Goal: Task Accomplishment & Management: Manage account settings

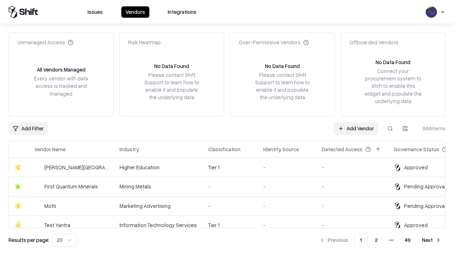
click at [356, 128] on link "Add Vendor" at bounding box center [356, 128] width 44 height 13
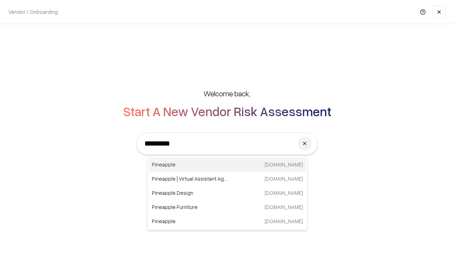
click at [227, 165] on div "Pineapple [DOMAIN_NAME]" at bounding box center [227, 165] width 157 height 14
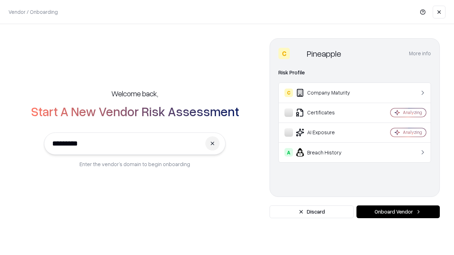
type input "*********"
click at [398, 212] on button "Onboard Vendor" at bounding box center [397, 212] width 83 height 13
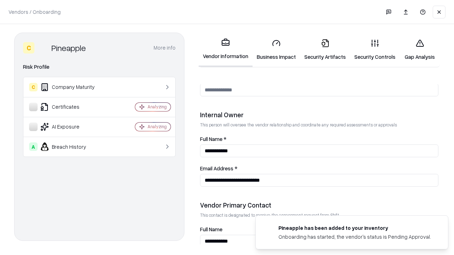
scroll to position [367, 0]
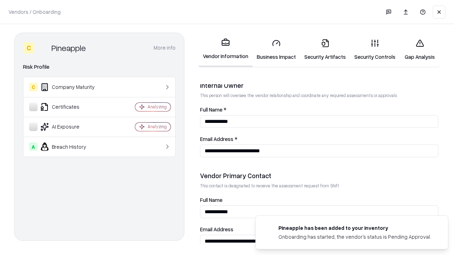
click at [325, 50] on link "Security Artifacts" at bounding box center [325, 49] width 50 height 33
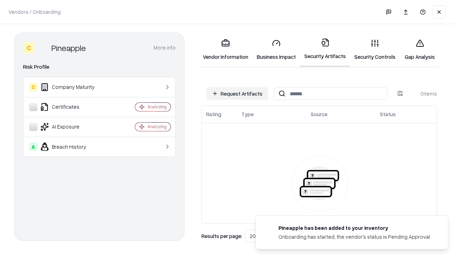
click at [237, 94] on button "Request Artifacts" at bounding box center [237, 93] width 62 height 13
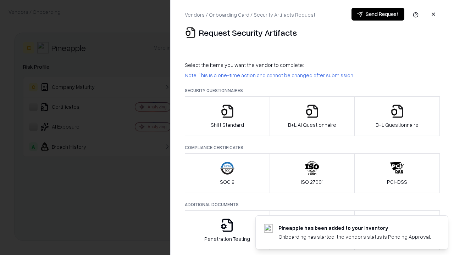
click at [397, 116] on icon "button" at bounding box center [397, 111] width 14 height 14
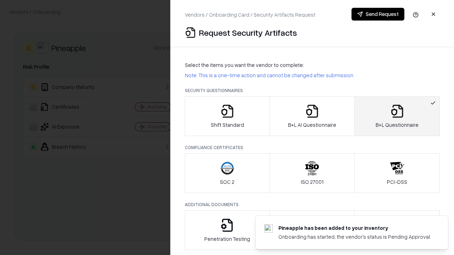
click at [312, 116] on icon "button" at bounding box center [312, 111] width 14 height 14
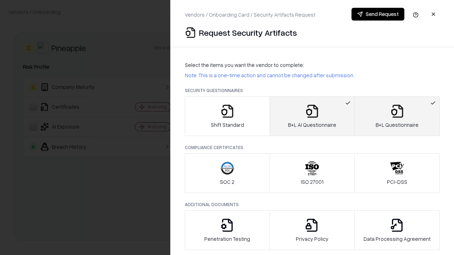
click at [377, 14] on button "Send Request" at bounding box center [377, 14] width 53 height 13
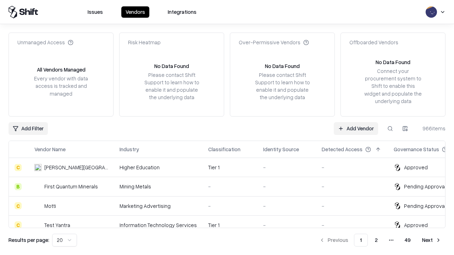
click at [390, 128] on button at bounding box center [390, 128] width 13 height 13
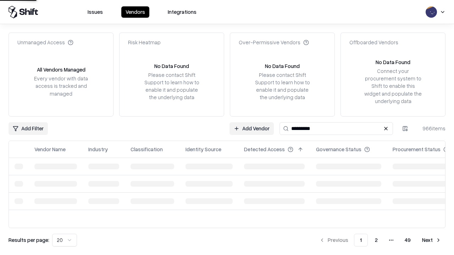
type input "*********"
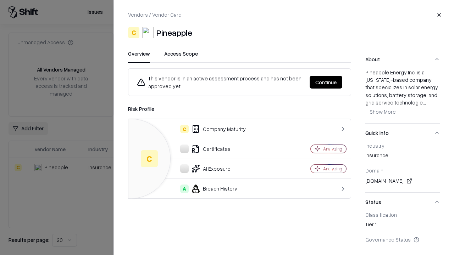
click at [326, 82] on button "Continue" at bounding box center [325, 82] width 33 height 13
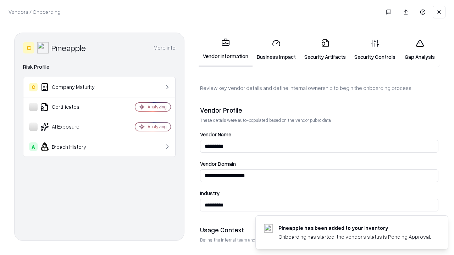
click at [325, 50] on link "Security Artifacts" at bounding box center [325, 49] width 50 height 33
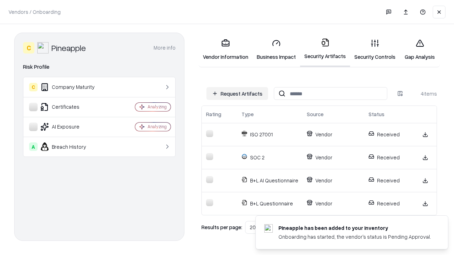
click at [419, 50] on link "Gap Analysis" at bounding box center [419, 49] width 40 height 33
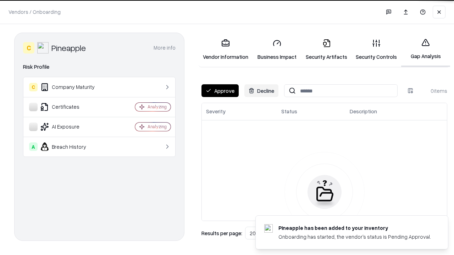
click at [220, 91] on button "Approve" at bounding box center [219, 90] width 37 height 13
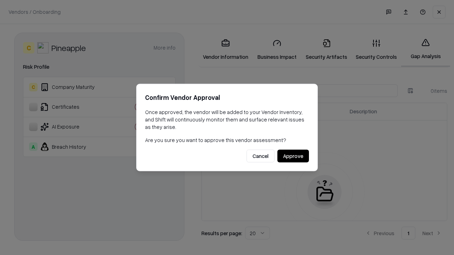
click at [293, 156] on button "Approve" at bounding box center [293, 156] width 32 height 13
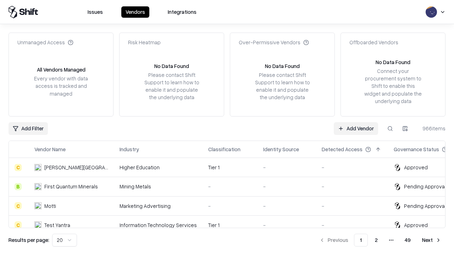
type input "*********"
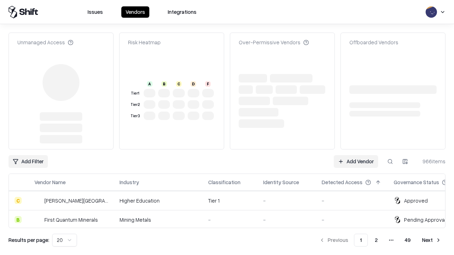
click at [356, 155] on link "Add Vendor" at bounding box center [356, 161] width 44 height 13
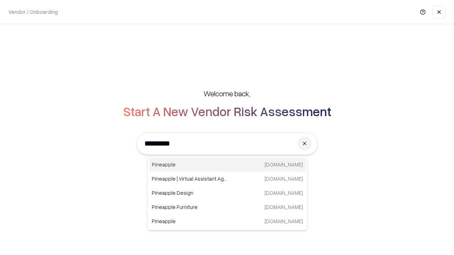
click at [227, 165] on div "Pineapple [DOMAIN_NAME]" at bounding box center [227, 165] width 157 height 14
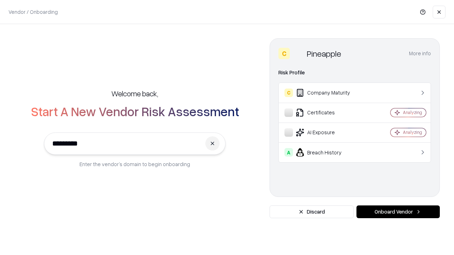
type input "*********"
click at [398, 212] on button "Onboard Vendor" at bounding box center [397, 212] width 83 height 13
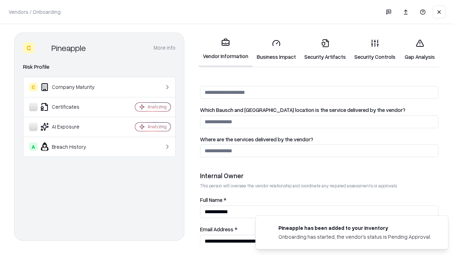
scroll to position [367, 0]
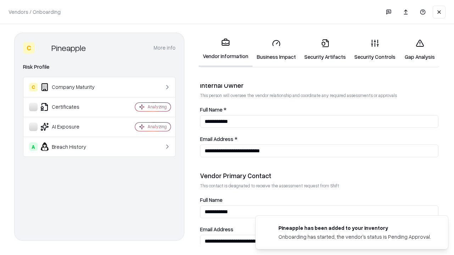
click at [419, 50] on link "Gap Analysis" at bounding box center [419, 49] width 40 height 33
